Goal: Task Accomplishment & Management: Manage account settings

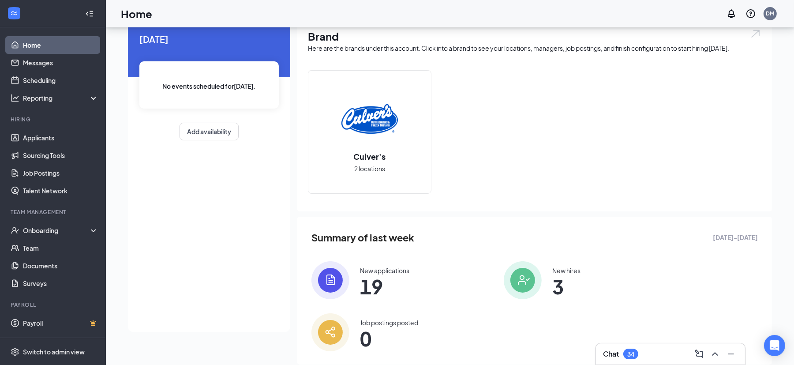
scroll to position [57, 0]
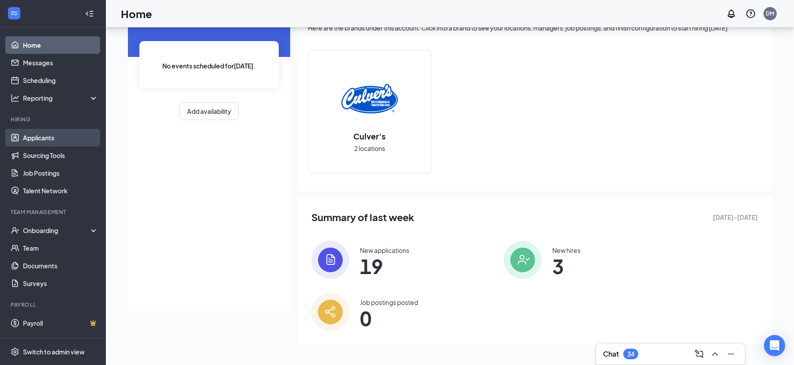
drag, startPoint x: 36, startPoint y: 137, endPoint x: 42, endPoint y: 137, distance: 5.8
click at [36, 138] on link "Applicants" at bounding box center [60, 138] width 75 height 18
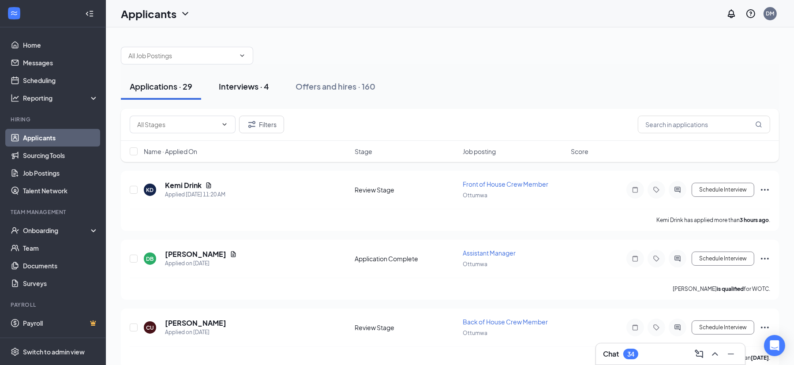
click at [259, 91] on div "Interviews · 4" at bounding box center [244, 86] width 50 height 11
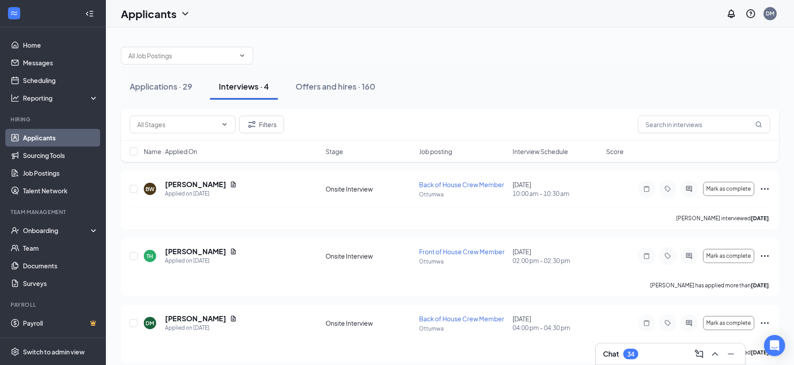
click at [538, 153] on span "Interview Schedule" at bounding box center [541, 151] width 56 height 9
click at [231, 252] on icon "Document" at bounding box center [233, 251] width 5 height 6
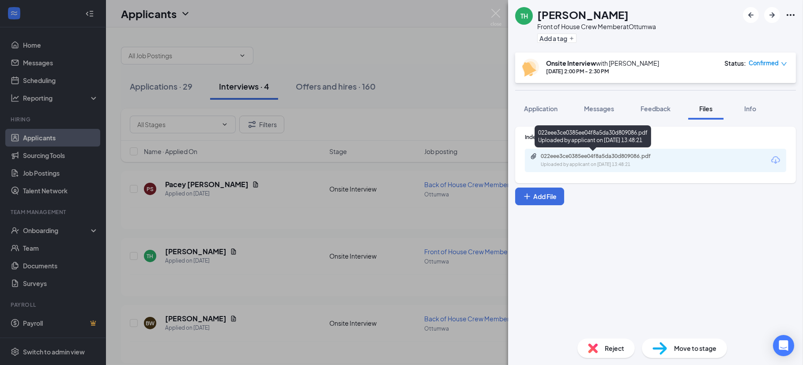
click at [619, 156] on div "022eee3ce0385ee04f8a5da30d809086.pdf" at bounding box center [603, 156] width 124 height 7
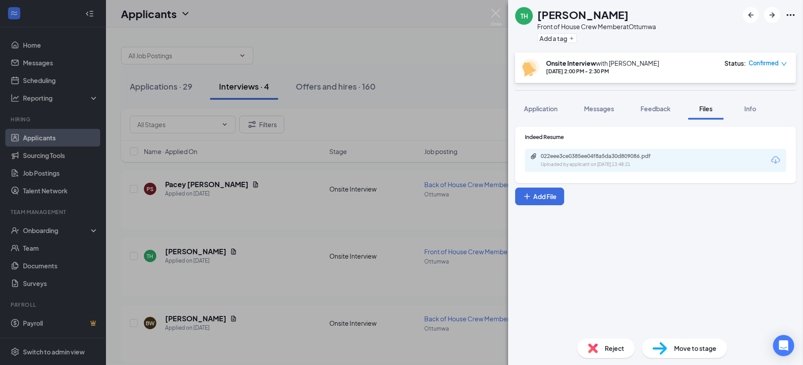
click at [441, 41] on div "TH [PERSON_NAME] Front of House Crew Member at [GEOGRAPHIC_DATA] Add a tag Onsi…" at bounding box center [401, 182] width 803 height 365
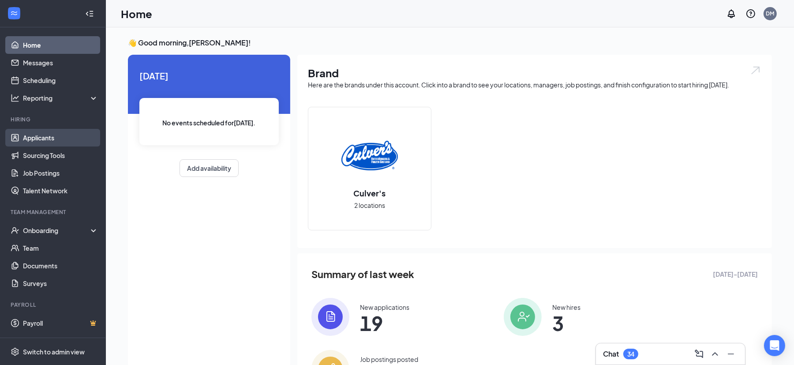
click at [38, 134] on link "Applicants" at bounding box center [60, 138] width 75 height 18
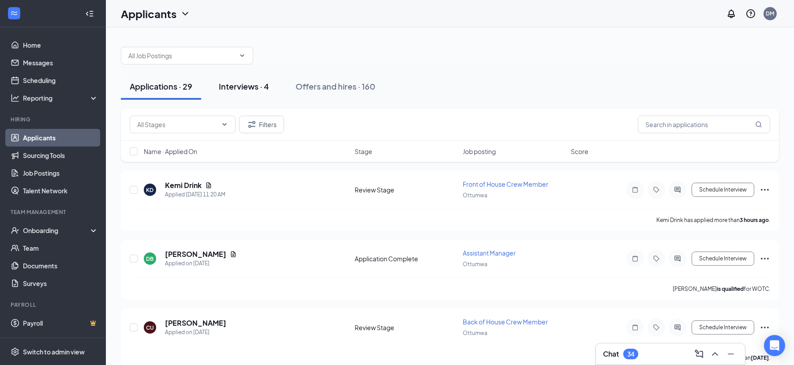
click at [255, 89] on div "Interviews · 4" at bounding box center [244, 86] width 50 height 11
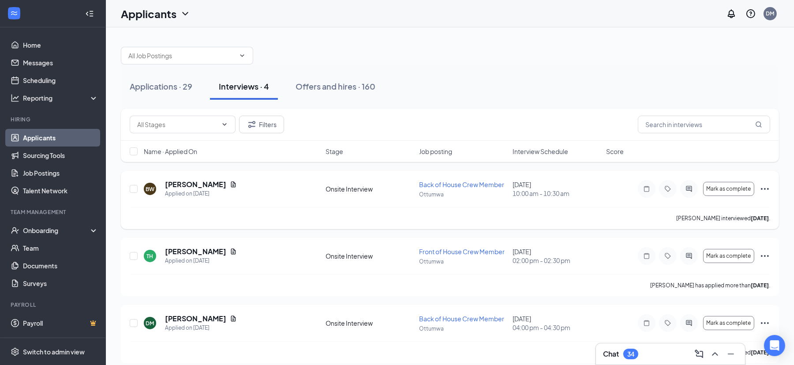
scroll to position [55, 0]
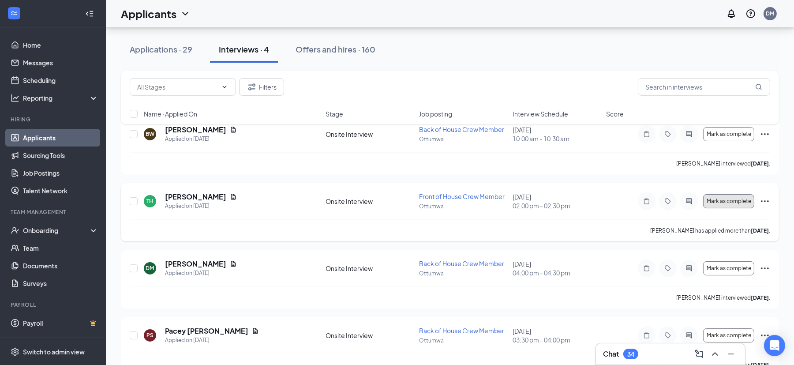
click at [734, 203] on span "Mark as complete" at bounding box center [729, 201] width 45 height 6
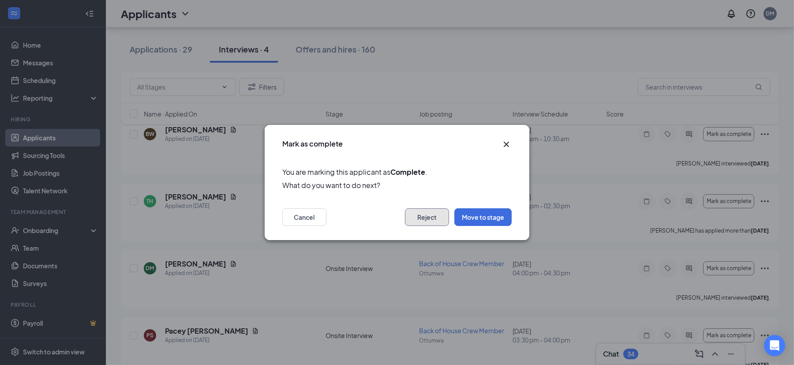
click at [425, 215] on button "Reject" at bounding box center [427, 217] width 44 height 18
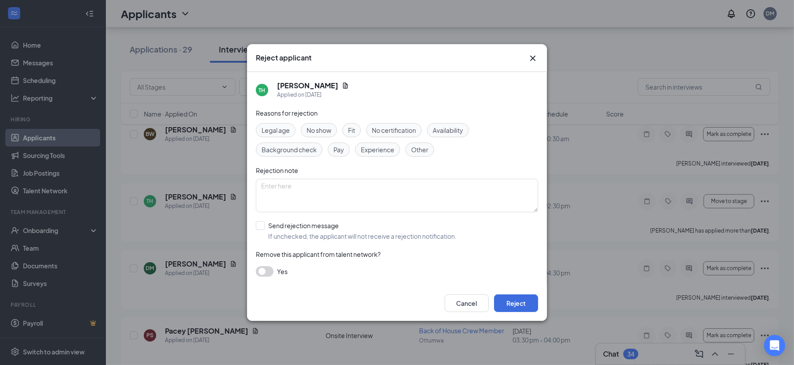
click at [349, 135] on div "Fit" at bounding box center [351, 130] width 19 height 14
click at [262, 229] on input "Send rejection message If unchecked, the applicant will not receive a rejection…" at bounding box center [356, 230] width 201 height 19
checkbox input "true"
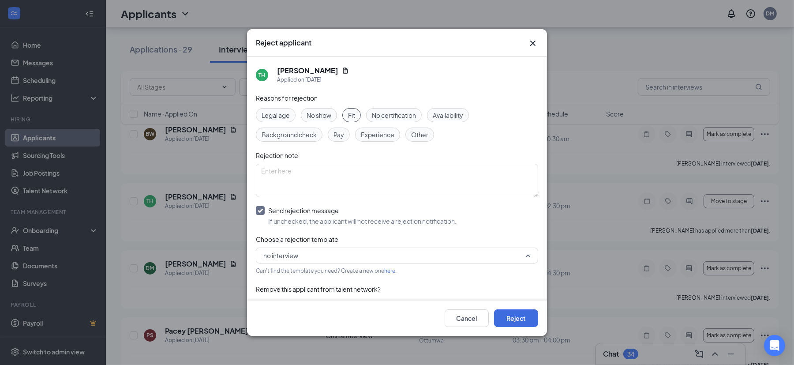
click at [309, 260] on span "no interview" at bounding box center [392, 255] width 259 height 13
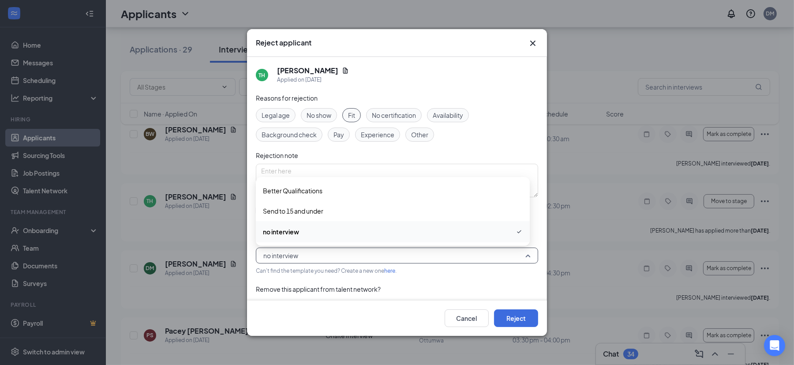
click at [309, 260] on span "no interview" at bounding box center [392, 255] width 259 height 13
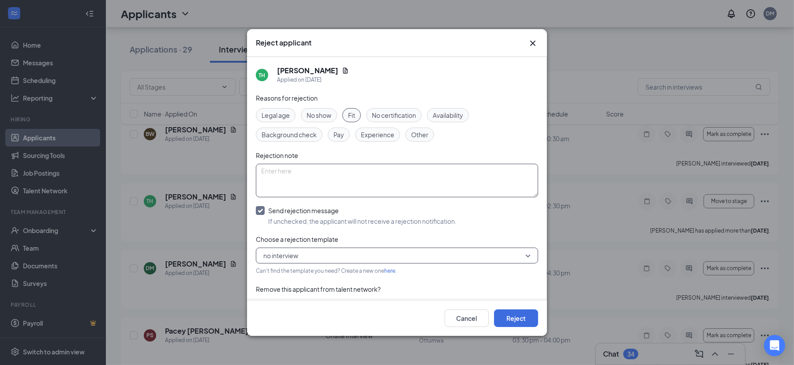
click at [312, 177] on textarea at bounding box center [397, 181] width 282 height 34
click at [318, 255] on span "no interview" at bounding box center [392, 255] width 259 height 13
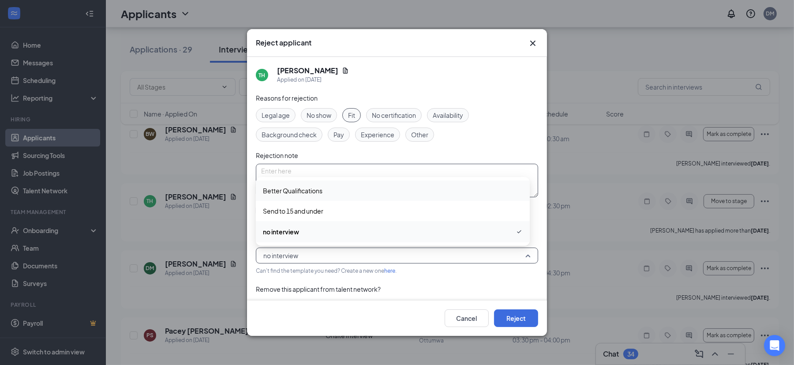
drag, startPoint x: 332, startPoint y: 188, endPoint x: 372, endPoint y: 192, distance: 40.9
click at [332, 188] on span "Better Qualifications" at bounding box center [393, 191] width 260 height 10
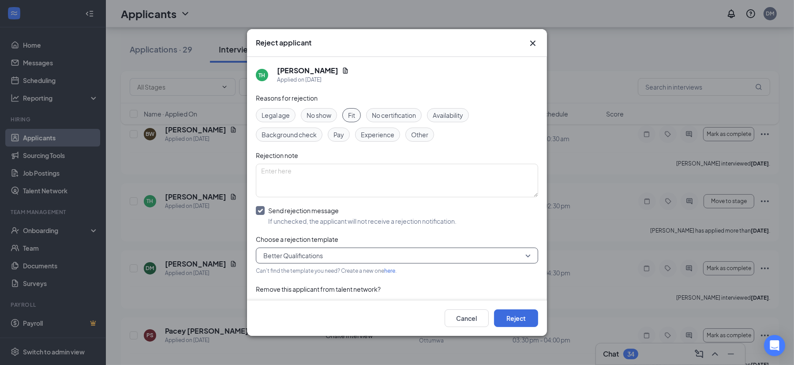
scroll to position [19, 0]
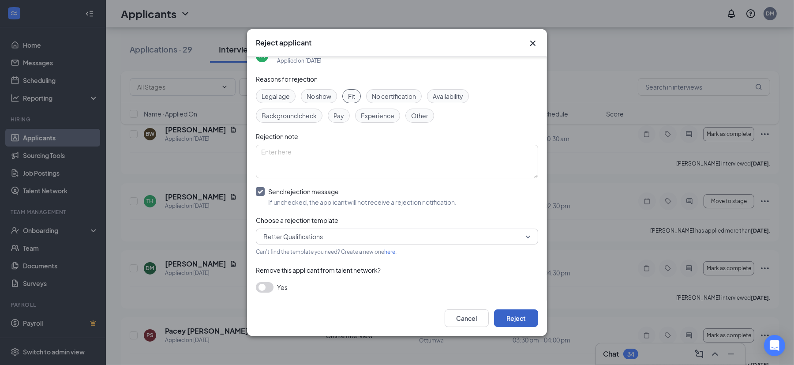
click at [522, 317] on button "Reject" at bounding box center [516, 318] width 44 height 18
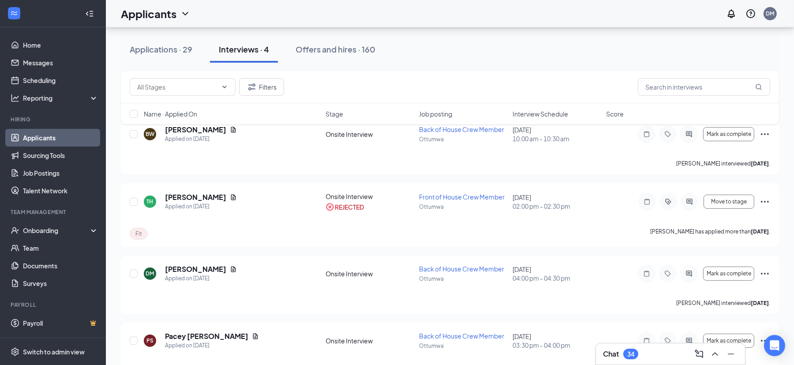
click at [222, 128] on div "Filters Name · Applied On Stage Job posting Interview Schedule Score" at bounding box center [450, 102] width 658 height 62
click at [225, 128] on div "Filters Name · Applied On Stage Job posting Interview Schedule Score" at bounding box center [450, 102] width 658 height 62
click at [211, 131] on div "Filters Name · Applied On Stage Job posting Interview Schedule Score" at bounding box center [450, 102] width 658 height 62
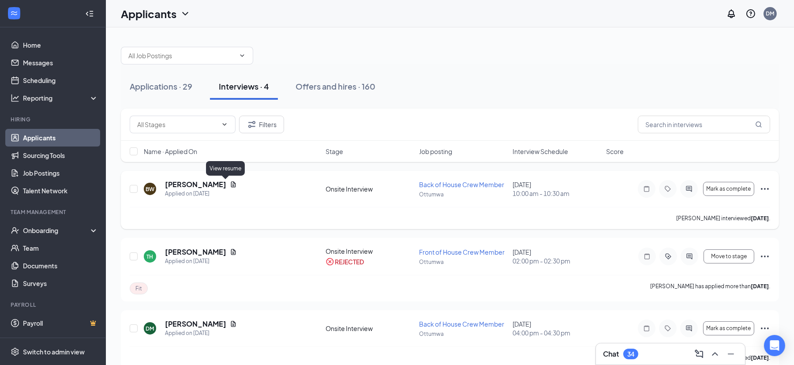
click at [230, 184] on icon "Document" at bounding box center [233, 184] width 7 height 7
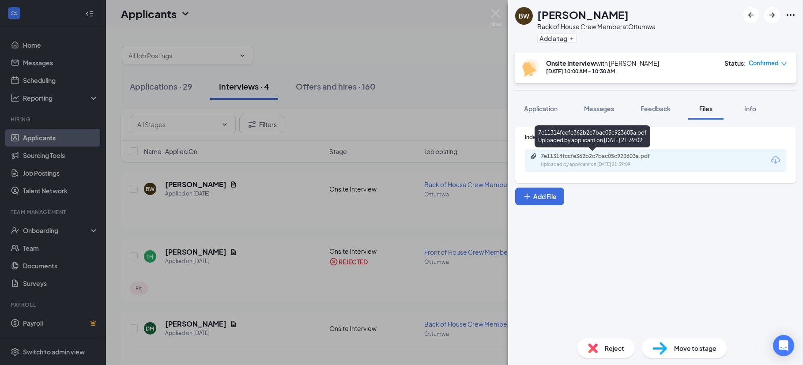
click at [611, 154] on div "7e11314fccfe362b2c7bac05c923603a.pdf" at bounding box center [603, 156] width 124 height 7
click at [330, 56] on div "BW Brayton Warren Back of House Crew Member at Ottumwa Add a tag Onsite Intervi…" at bounding box center [401, 182] width 803 height 365
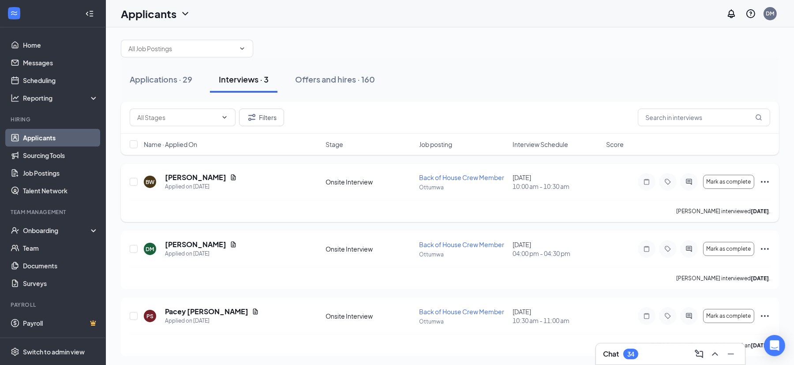
scroll to position [8, 0]
click at [728, 177] on span "Mark as complete" at bounding box center [729, 180] width 45 height 6
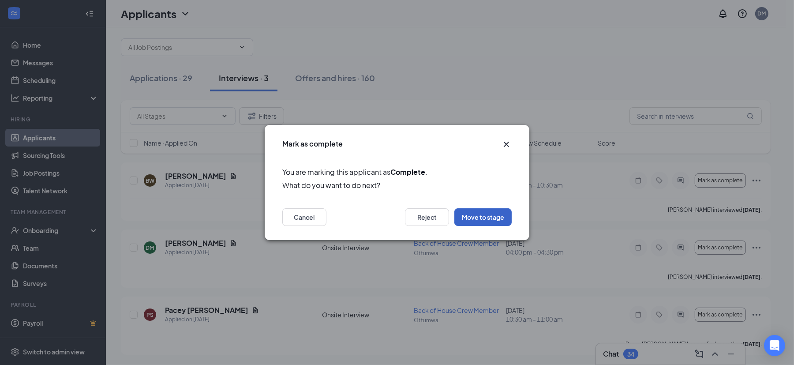
click at [493, 215] on button "Move to stage" at bounding box center [482, 217] width 57 height 18
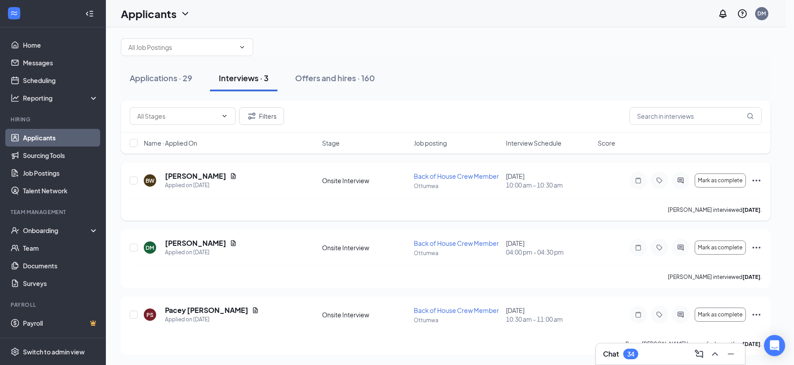
type input "Hiring Complete (final stage)"
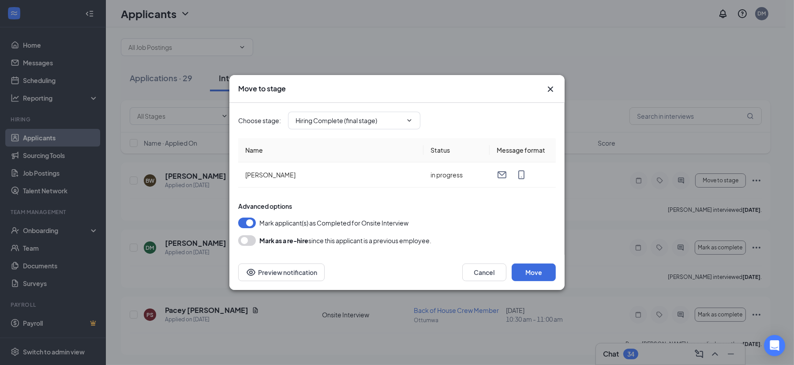
click at [284, 154] on th "Name" at bounding box center [330, 150] width 185 height 24
click at [544, 274] on button "Move" at bounding box center [534, 272] width 44 height 18
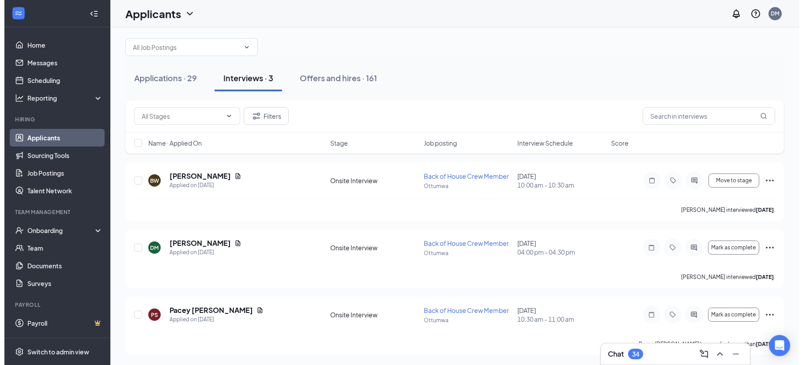
scroll to position [0, 0]
